Goal: Task Accomplishment & Management: Manage account settings

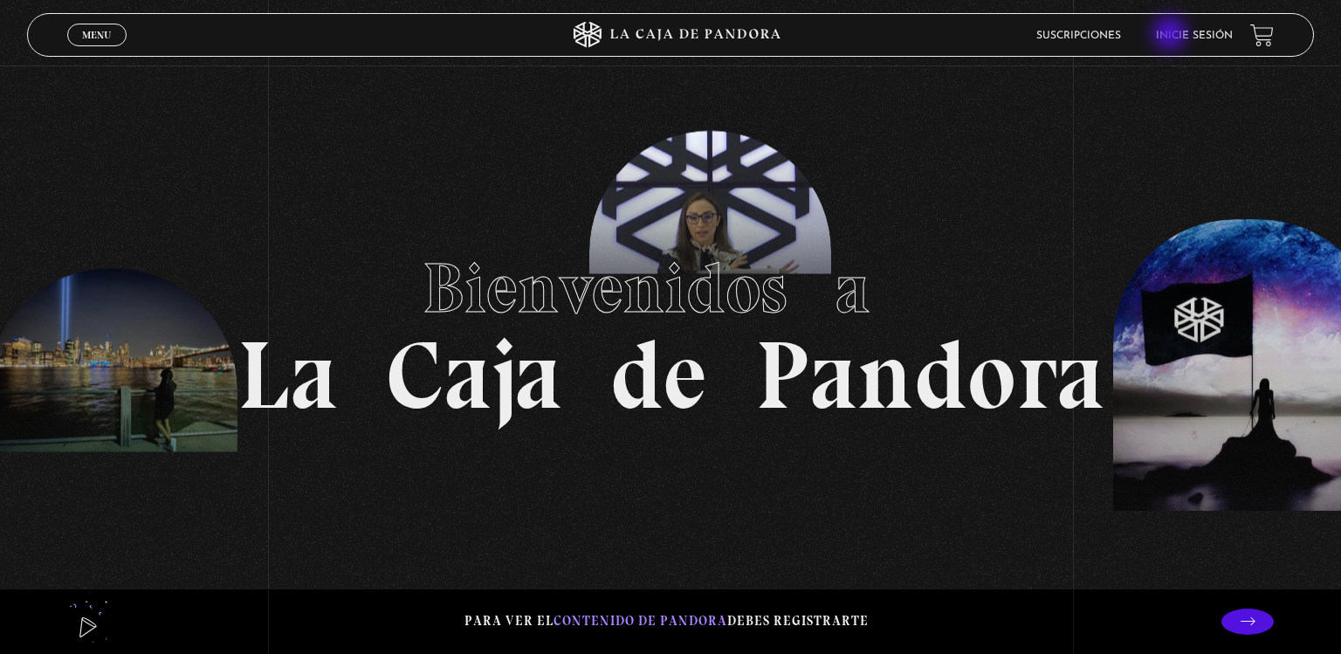
click at [1172, 35] on link "Inicie sesión" at bounding box center [1194, 36] width 77 height 10
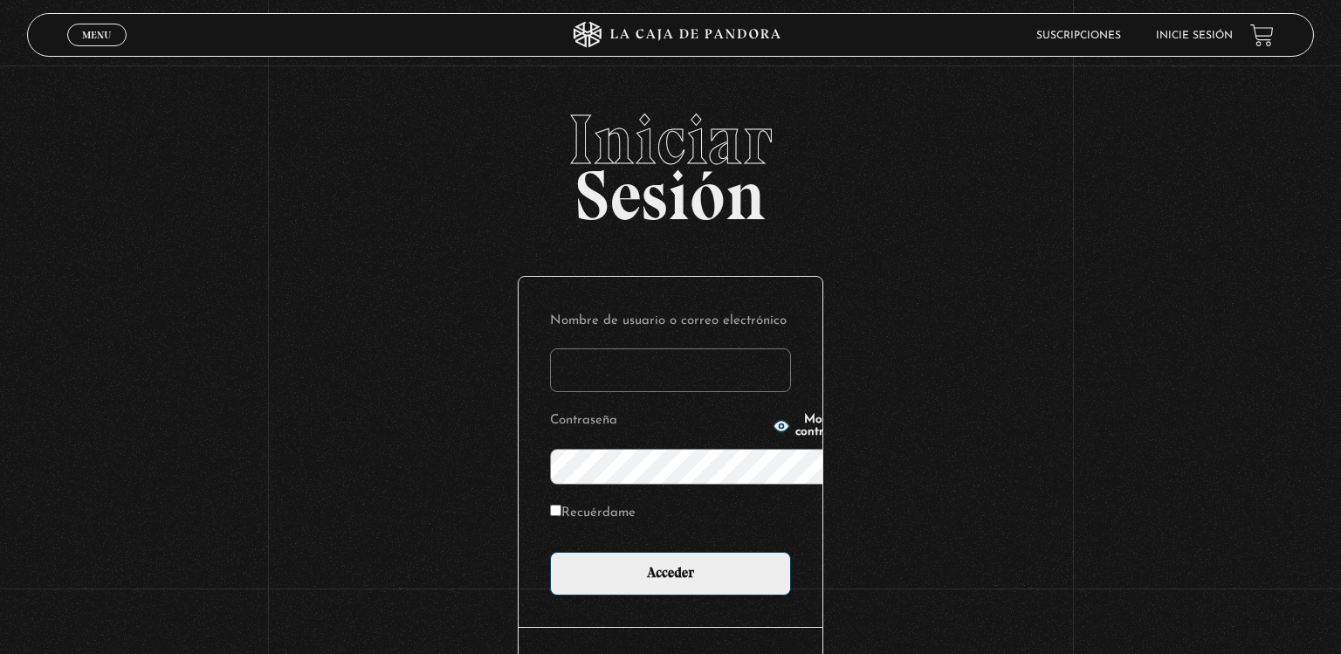
click at [1172, 35] on link "Inicie sesión" at bounding box center [1194, 36] width 77 height 10
click at [550, 348] on input "Nombre de usuario o correo electrónico" at bounding box center [670, 370] width 241 height 44
click at [653, 348] on input "wenmonge19@gmail" at bounding box center [670, 370] width 241 height 44
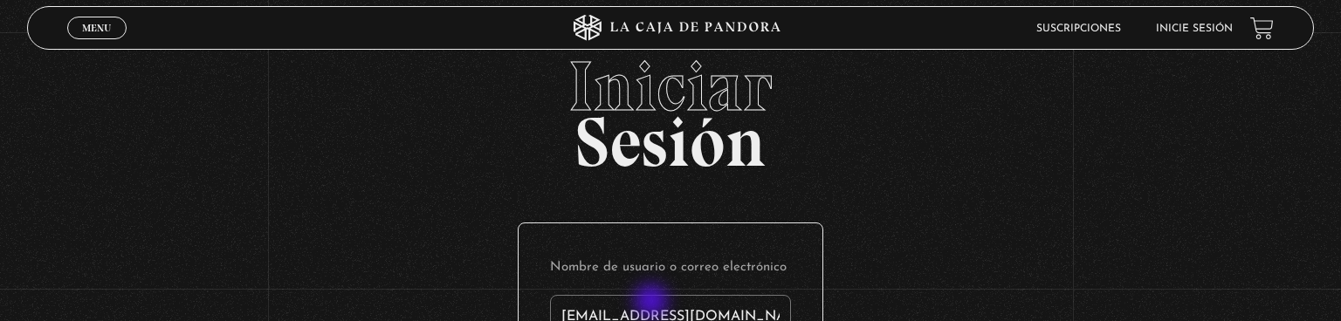
type input "wenmonge19@gmail.com"
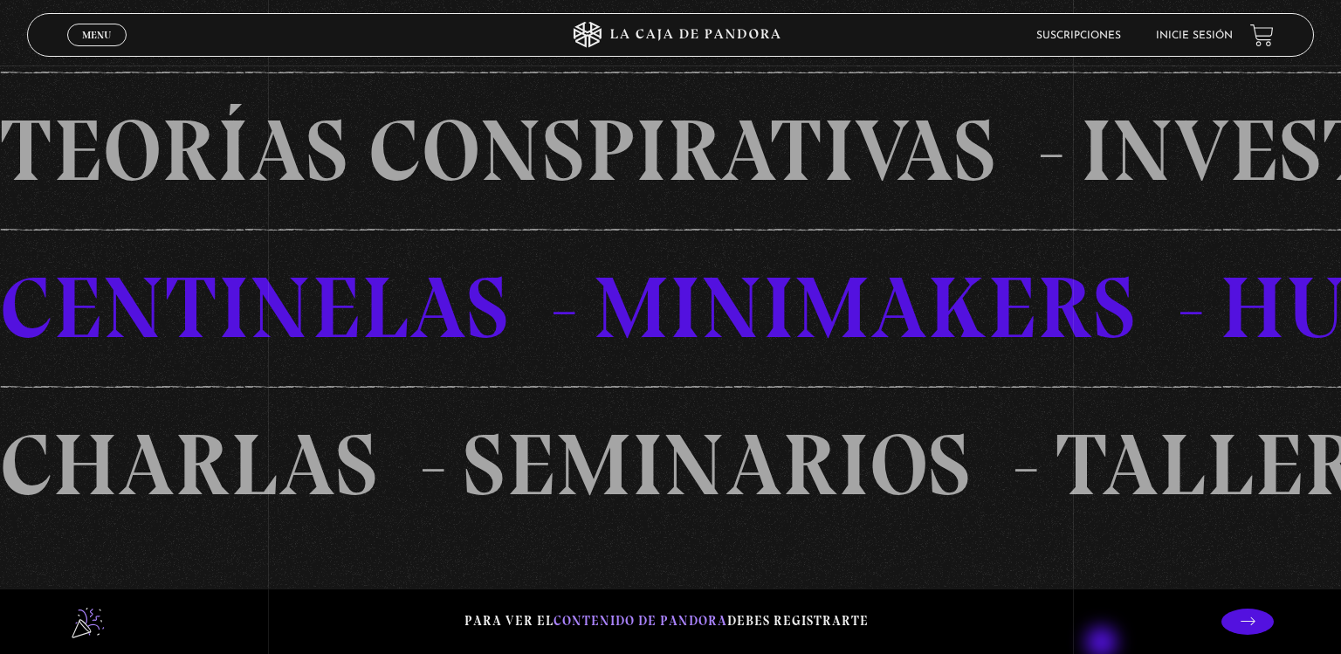
scroll to position [1332, 0]
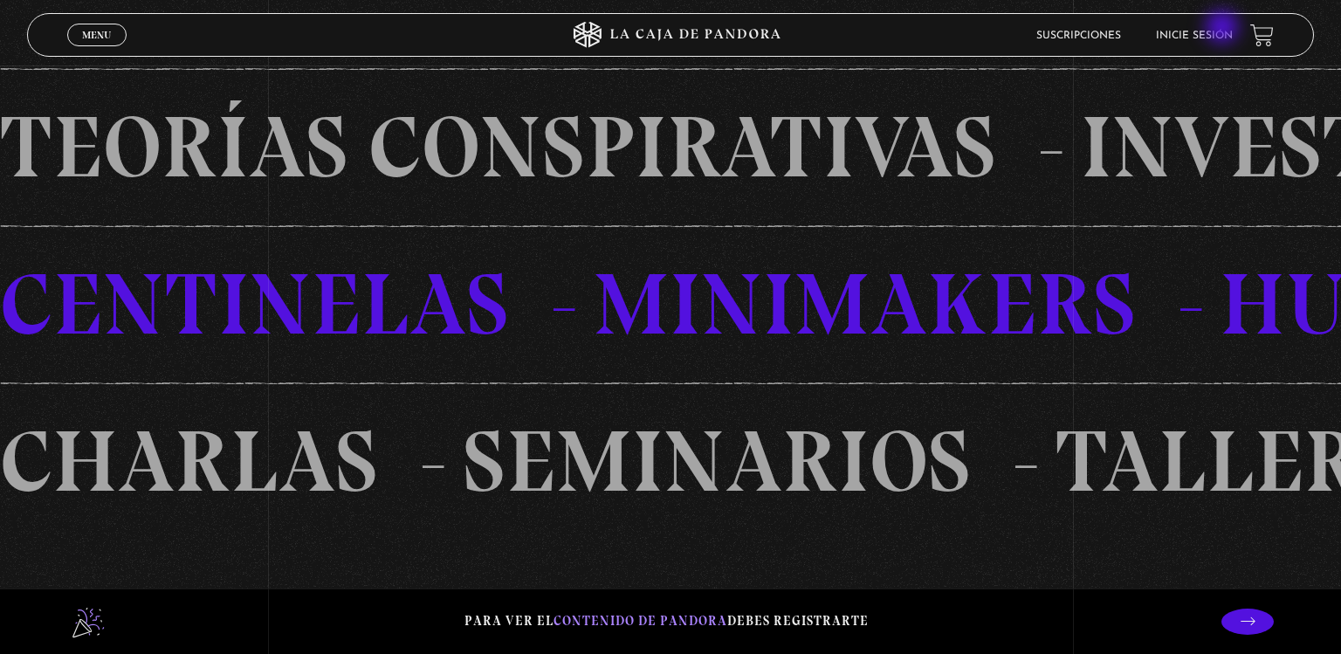
click at [1224, 29] on li "Inicie sesión" at bounding box center [1194, 35] width 77 height 27
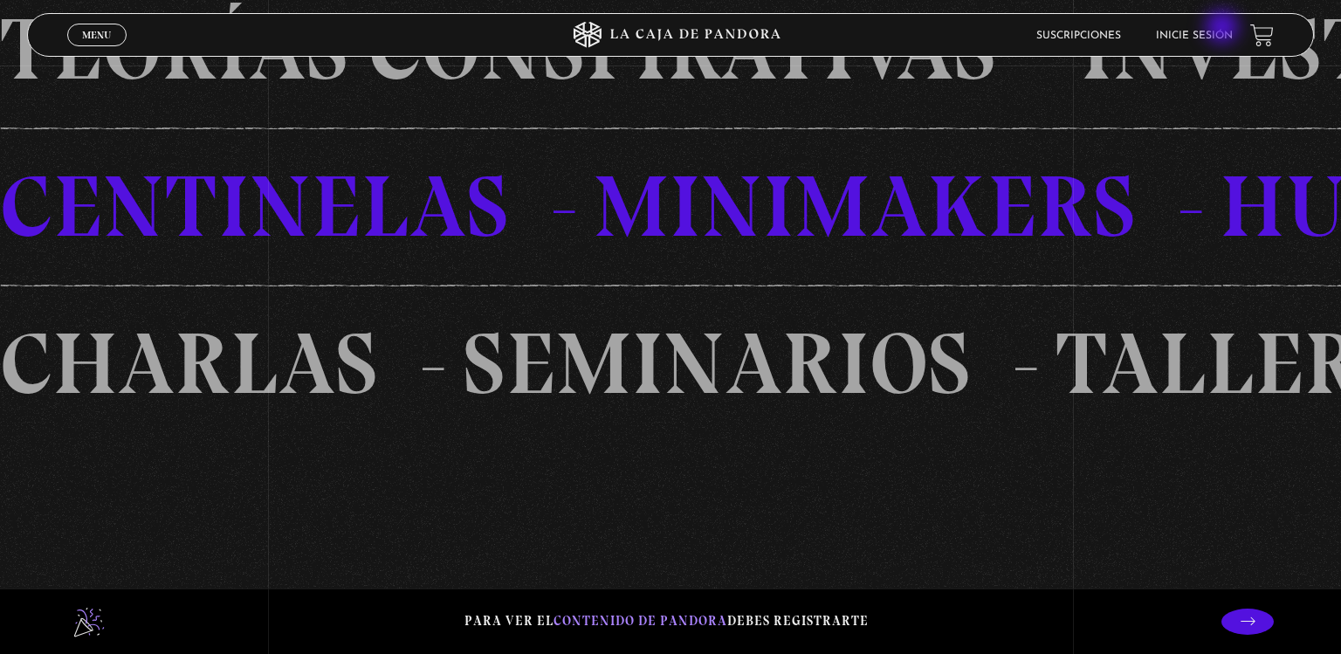
scroll to position [1431, 0]
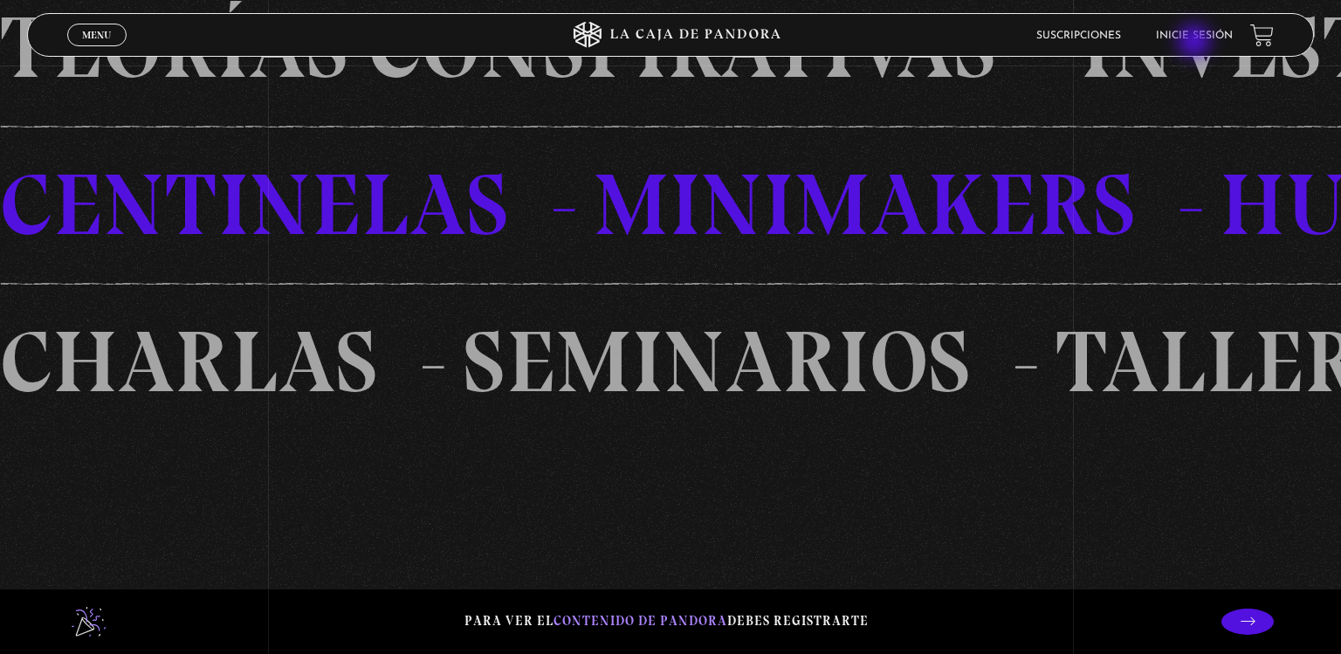
click at [1196, 43] on li "Inicie sesión" at bounding box center [1194, 35] width 77 height 27
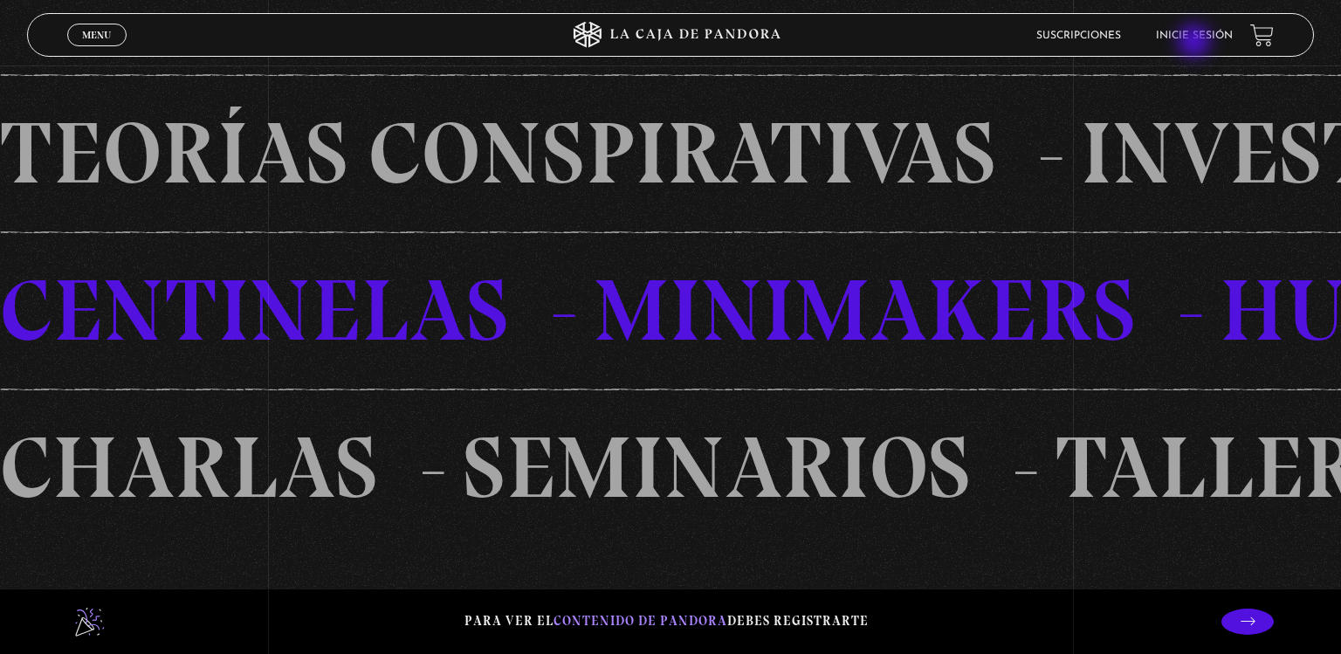
scroll to position [1303, 0]
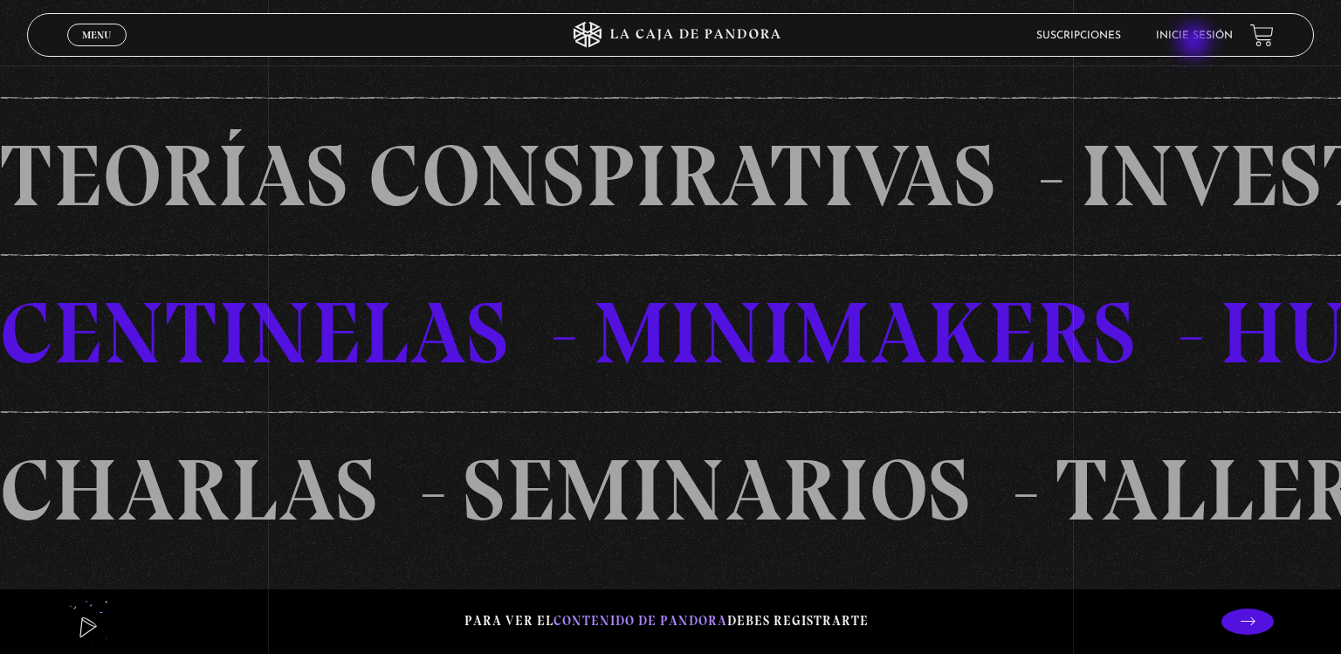
click at [1196, 43] on li "Inicie sesión" at bounding box center [1194, 35] width 77 height 27
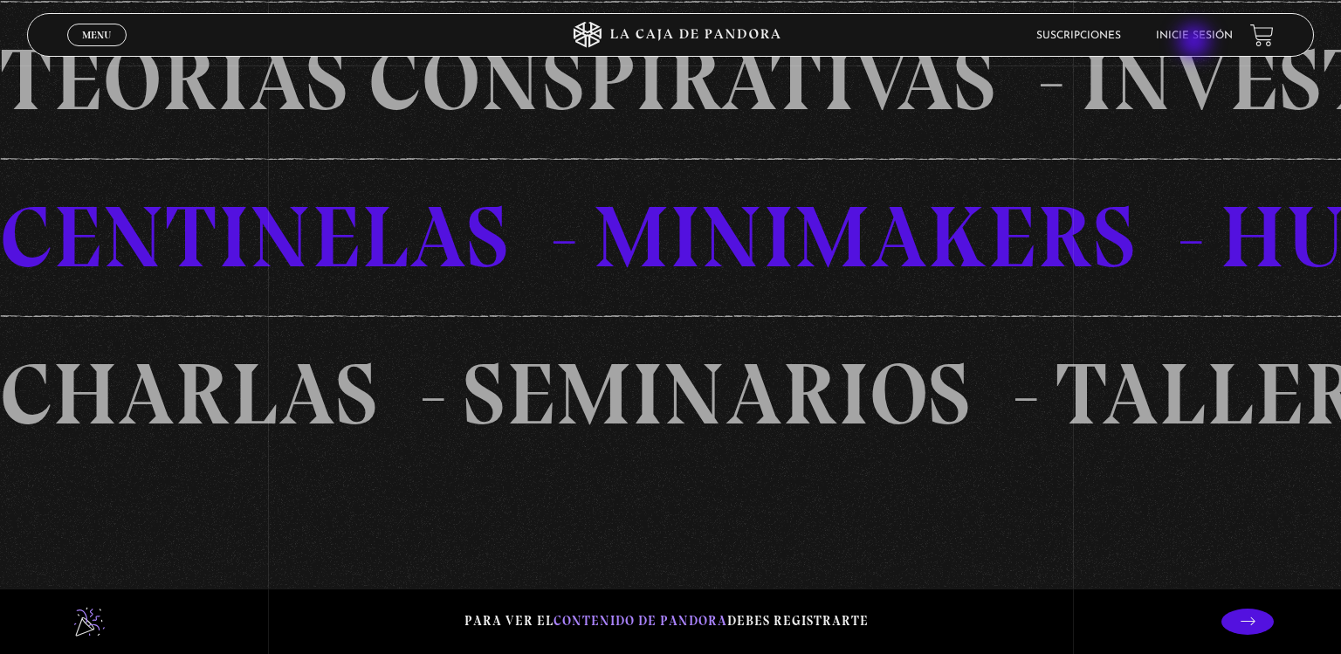
scroll to position [1407, 0]
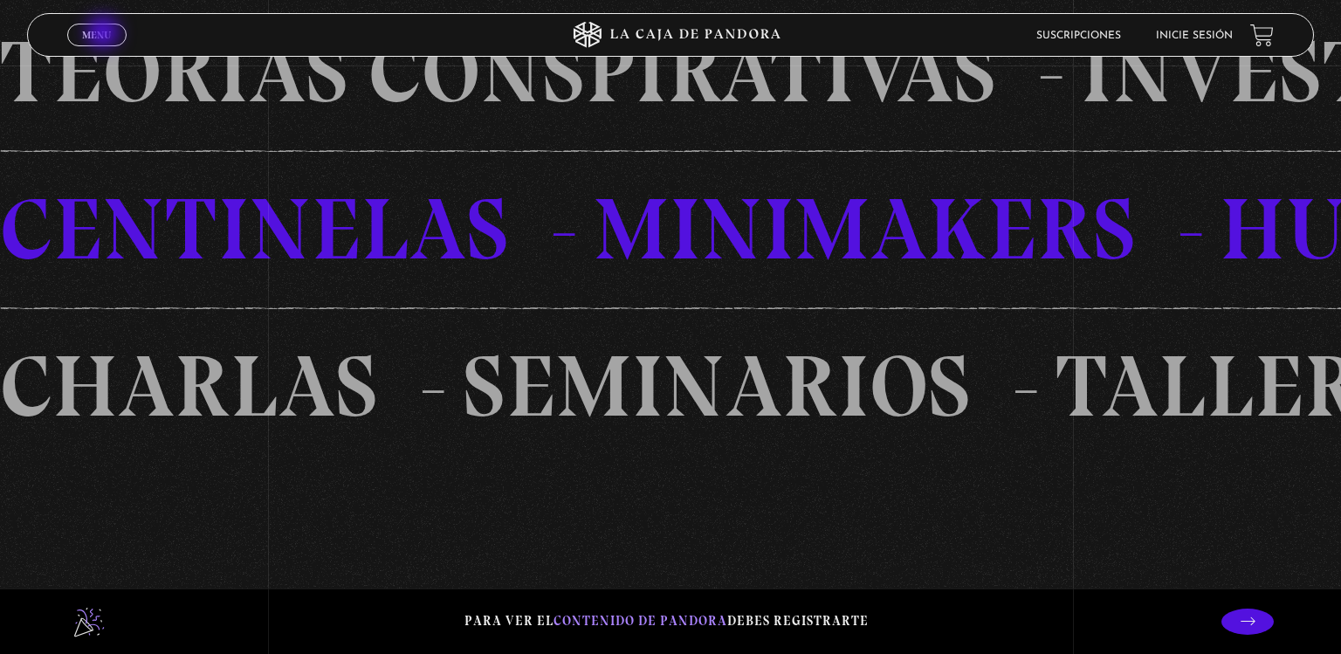
click at [105, 34] on span "Menu" at bounding box center [96, 35] width 29 height 10
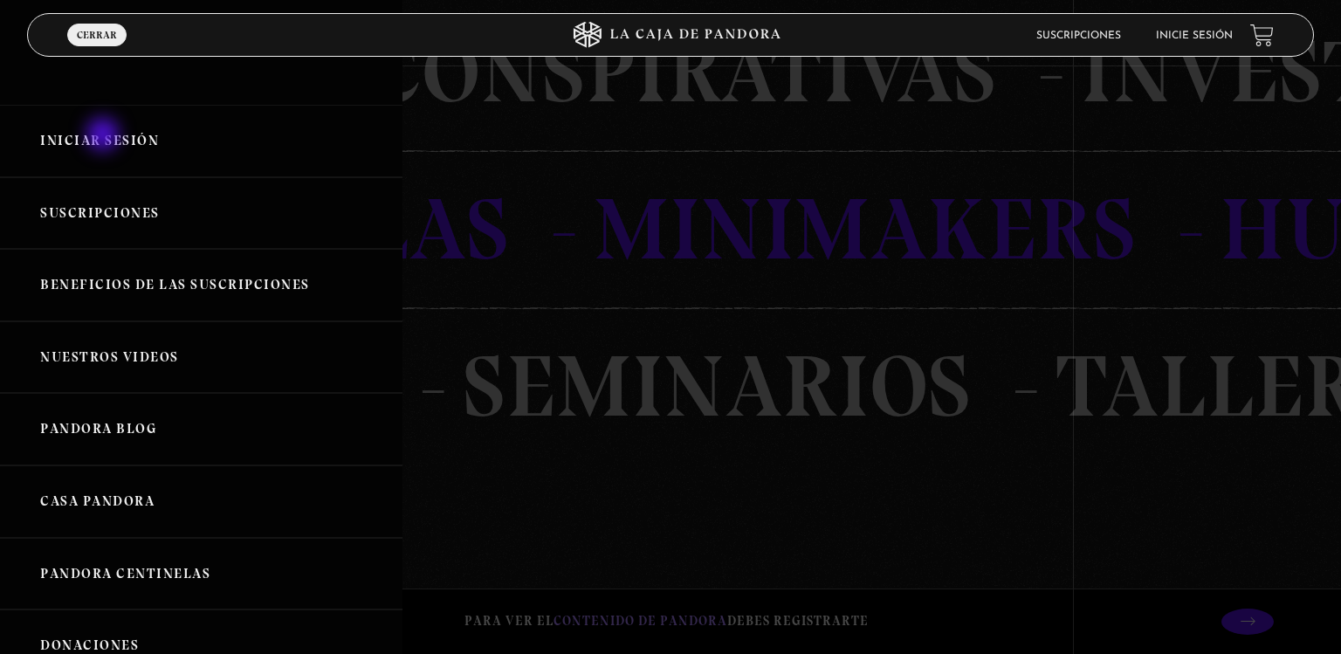
click at [105, 136] on link "Iniciar Sesión" at bounding box center [201, 141] width 403 height 72
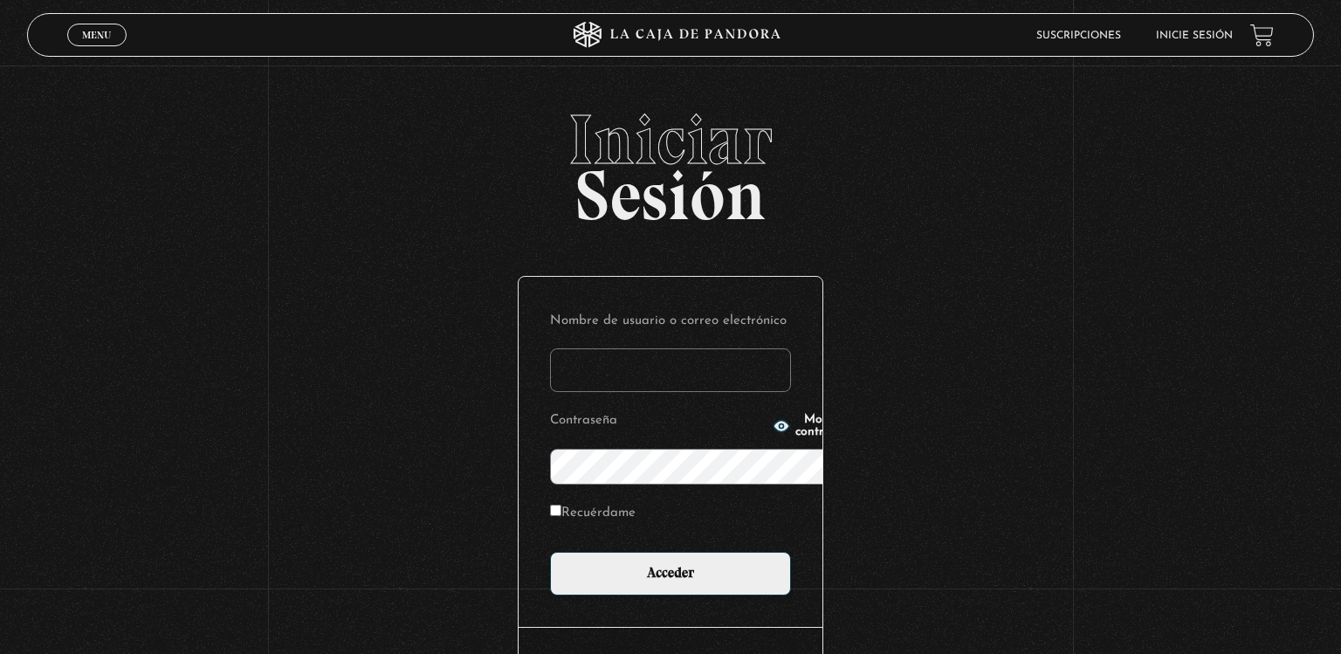
click at [105, 136] on span "Iniciar" at bounding box center [671, 140] width 1288 height 70
click at [757, 348] on input "Nombre de usuario o correo electrónico" at bounding box center [670, 370] width 241 height 44
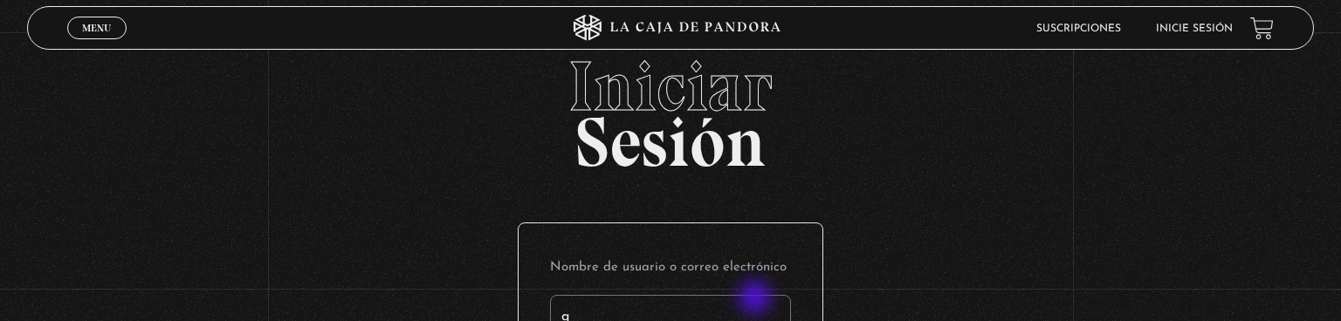
type input "qw"
type input "wenmo"
